Goal: Task Accomplishment & Management: Manage account settings

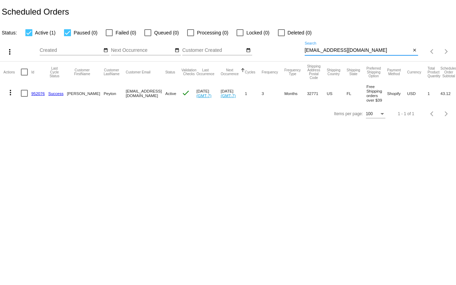
drag, startPoint x: 367, startPoint y: 50, endPoint x: 245, endPoint y: 58, distance: 123.1
click at [245, 58] on div "more_vert Oct Jan Feb Mar [DATE]" at bounding box center [228, 49] width 456 height 25
paste input "[PERSON_NAME]’ [PERSON_NAME] <[EMAIL_ADDRESS][DOMAIN_NAME]>"
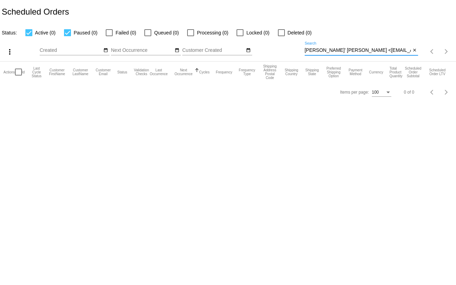
click at [334, 51] on input "[PERSON_NAME]’ [PERSON_NAME] <[EMAIL_ADDRESS][DOMAIN_NAME]>" at bounding box center [358, 51] width 106 height 6
drag, startPoint x: 334, startPoint y: 51, endPoint x: 296, endPoint y: 52, distance: 38.6
click at [295, 52] on div "more_vert Oct Jan Feb Mar [DATE]" at bounding box center [228, 49] width 456 height 25
drag, startPoint x: 351, startPoint y: 51, endPoint x: 357, endPoint y: 51, distance: 5.9
click at [357, 51] on input "[EMAIL_ADDRESS][DOMAIN_NAME]>" at bounding box center [358, 51] width 106 height 6
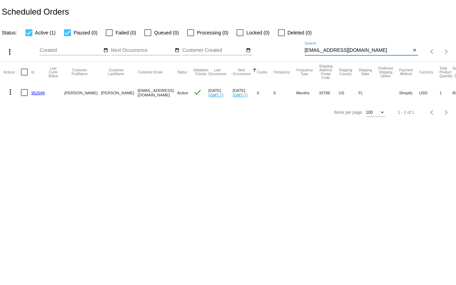
type input "[EMAIL_ADDRESS][DOMAIN_NAME]"
click at [10, 92] on mat-icon "more_vert" at bounding box center [10, 92] width 8 height 8
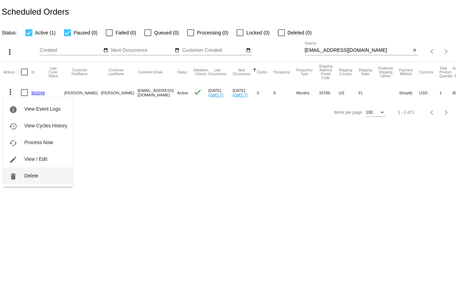
click at [25, 174] on span "Delete" at bounding box center [31, 176] width 14 height 6
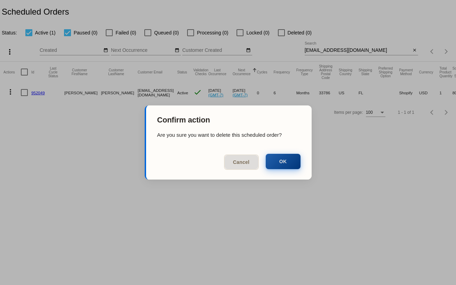
click at [291, 159] on button "OK" at bounding box center [283, 161] width 35 height 15
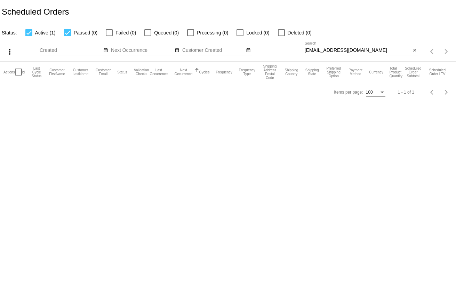
click at [278, 33] on div at bounding box center [281, 32] width 7 height 7
click at [281, 36] on input "Deleted (0)" at bounding box center [281, 36] width 0 height 0
checkbox input "true"
